Goal: Task Accomplishment & Management: Use online tool/utility

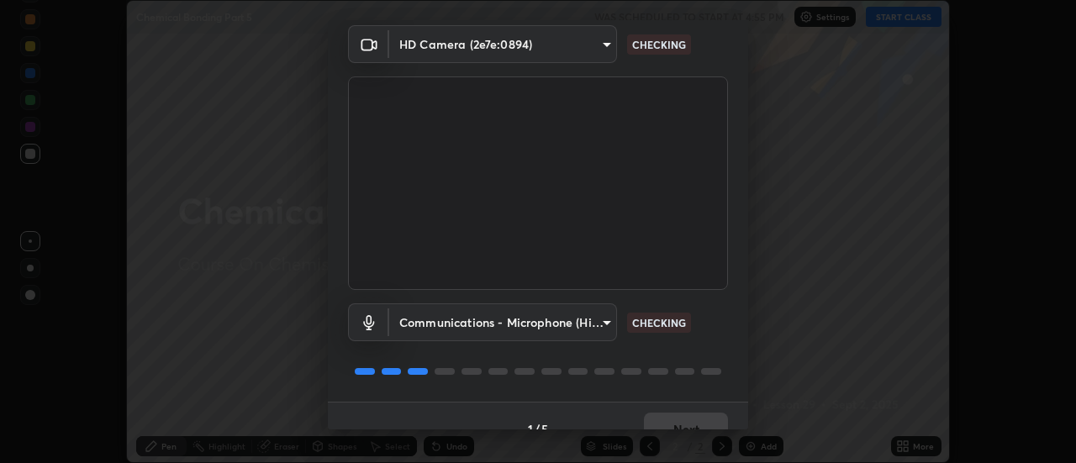
scroll to position [88, 0]
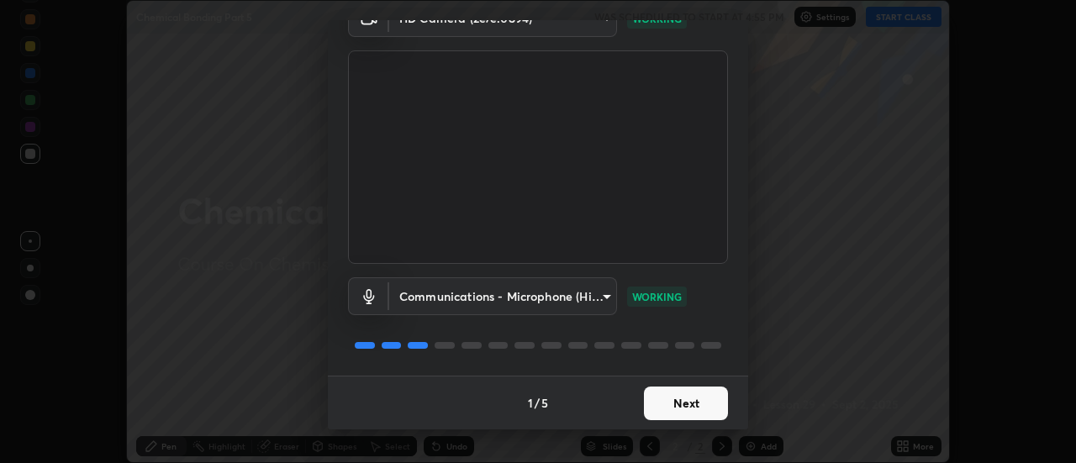
click at [695, 408] on button "Next" at bounding box center [686, 404] width 84 height 34
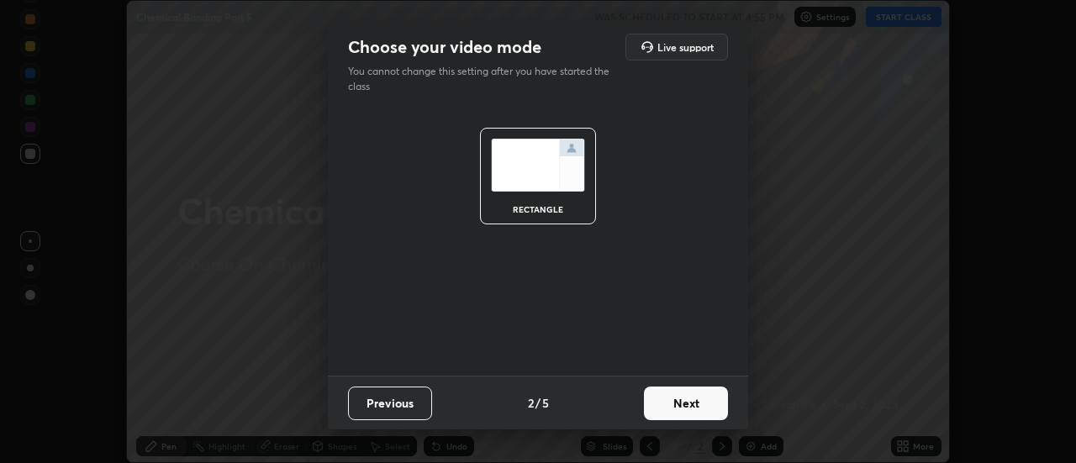
scroll to position [0, 0]
click at [693, 407] on button "Next" at bounding box center [686, 404] width 84 height 34
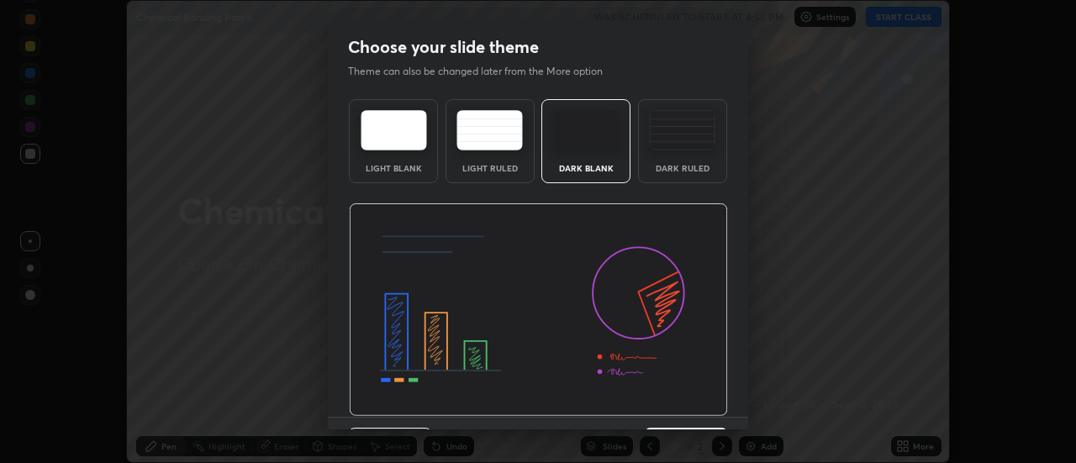
scroll to position [41, 0]
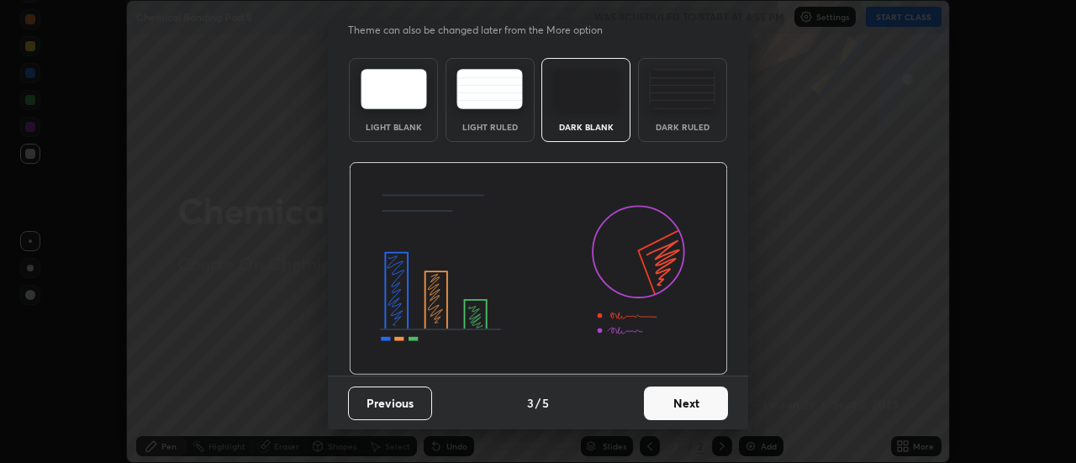
click at [702, 403] on button "Next" at bounding box center [686, 404] width 84 height 34
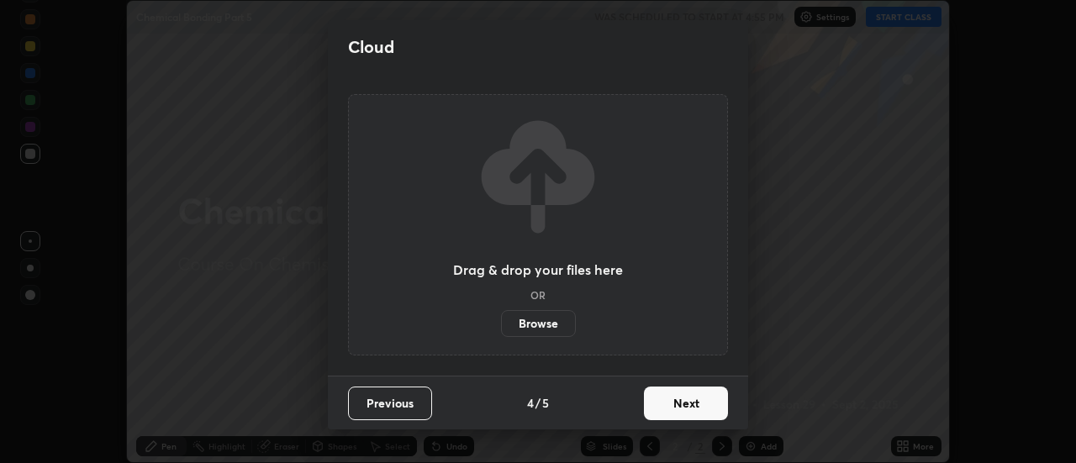
scroll to position [0, 0]
click at [697, 412] on button "Next" at bounding box center [686, 404] width 84 height 34
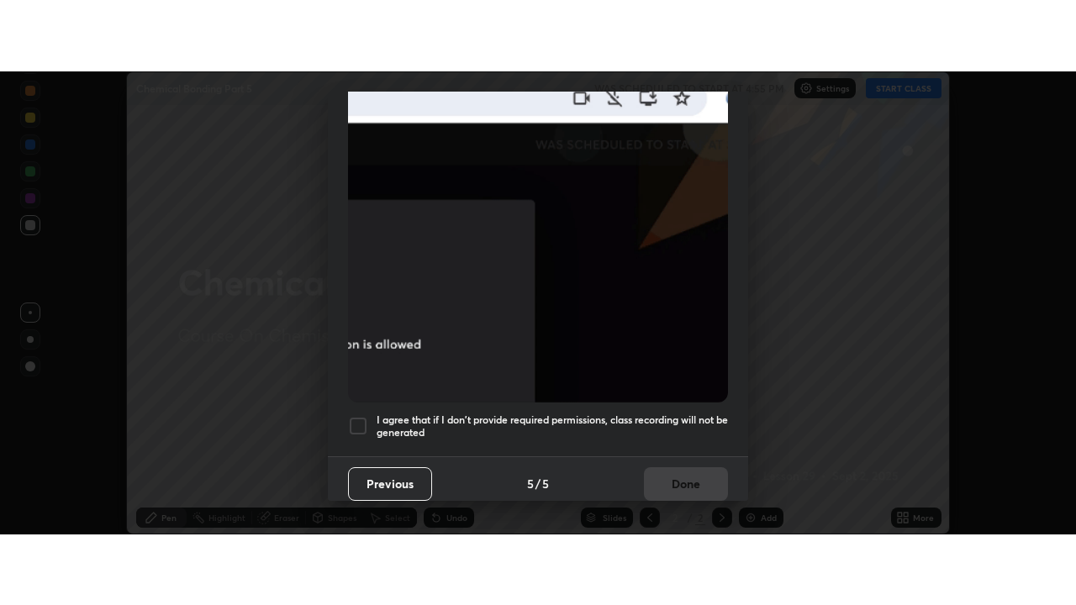
scroll to position [431, 0]
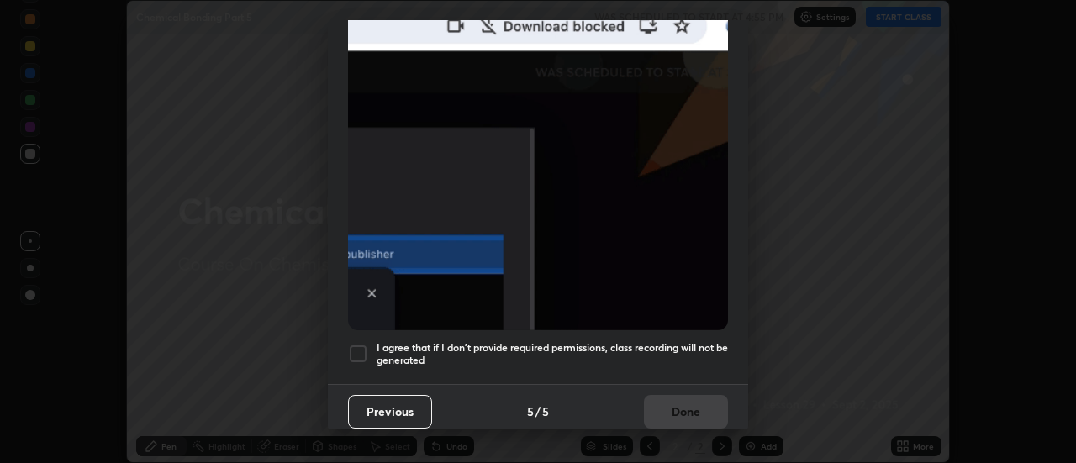
click at [361, 346] on div at bounding box center [358, 354] width 20 height 20
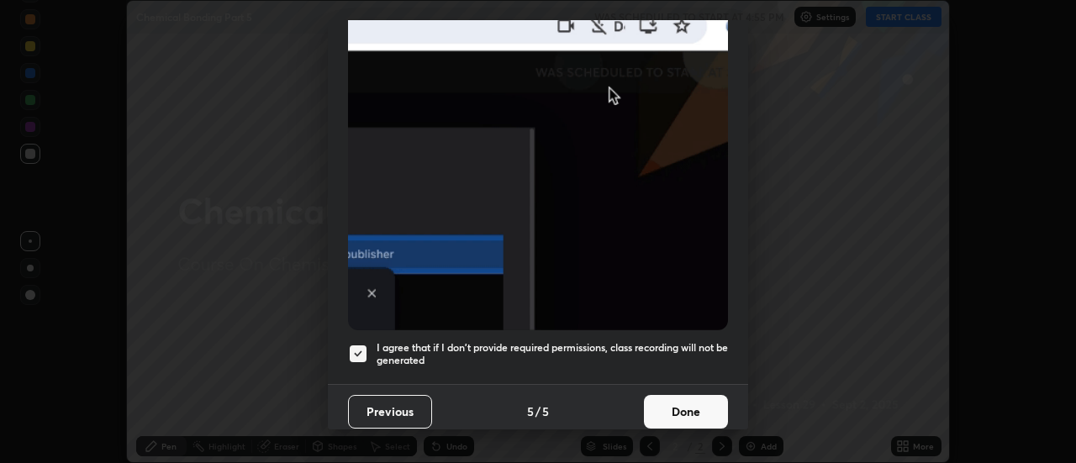
click at [694, 406] on button "Done" at bounding box center [686, 412] width 84 height 34
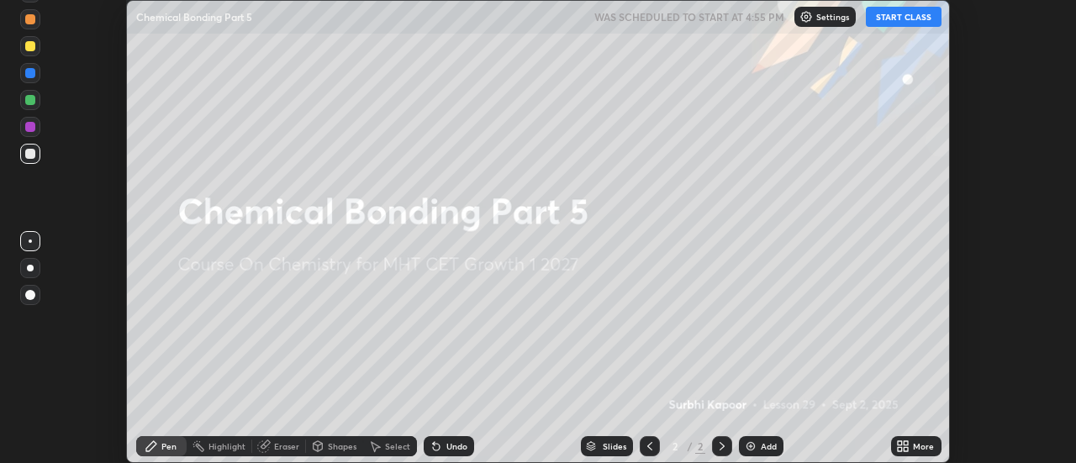
click at [893, 20] on button "START CLASS" at bounding box center [904, 17] width 76 height 20
click at [906, 443] on icon at bounding box center [906, 443] width 4 height 4
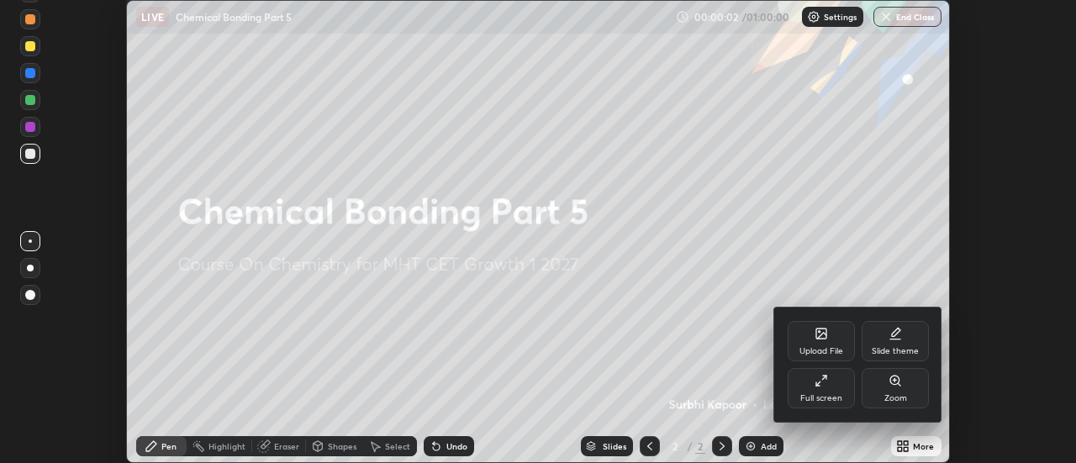
click at [837, 394] on div "Full screen" at bounding box center [821, 398] width 42 height 8
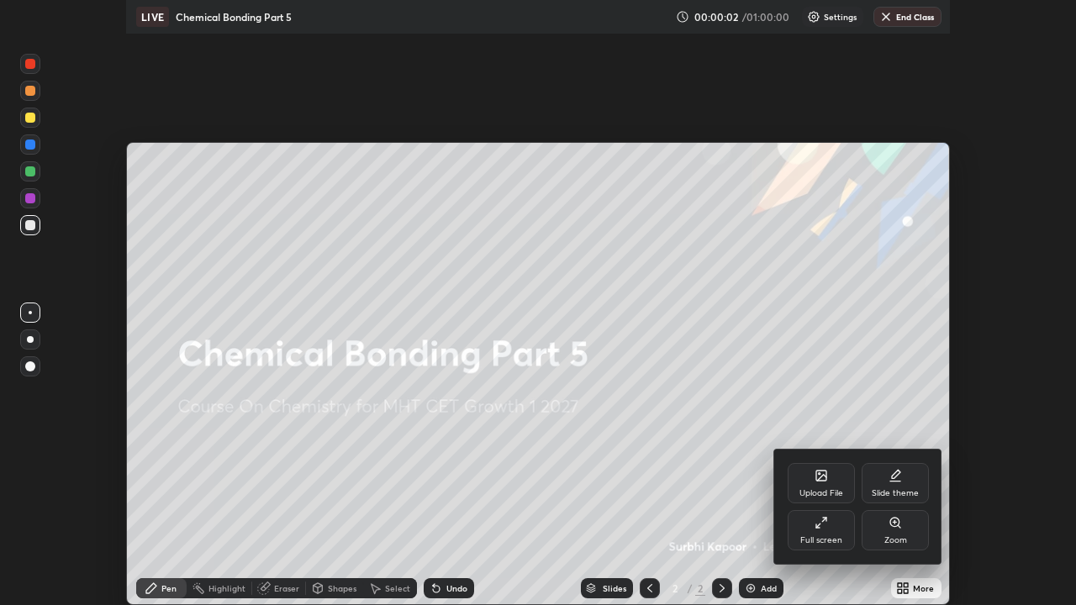
scroll to position [605, 1076]
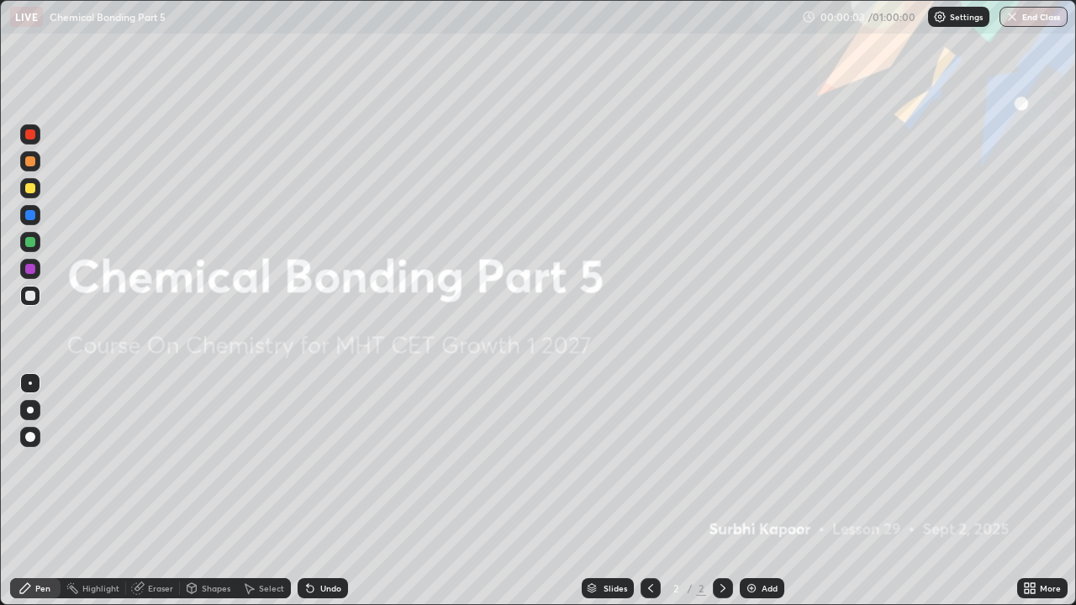
click at [763, 462] on div "Add" at bounding box center [769, 588] width 16 height 8
